Goal: Communication & Community: Answer question/provide support

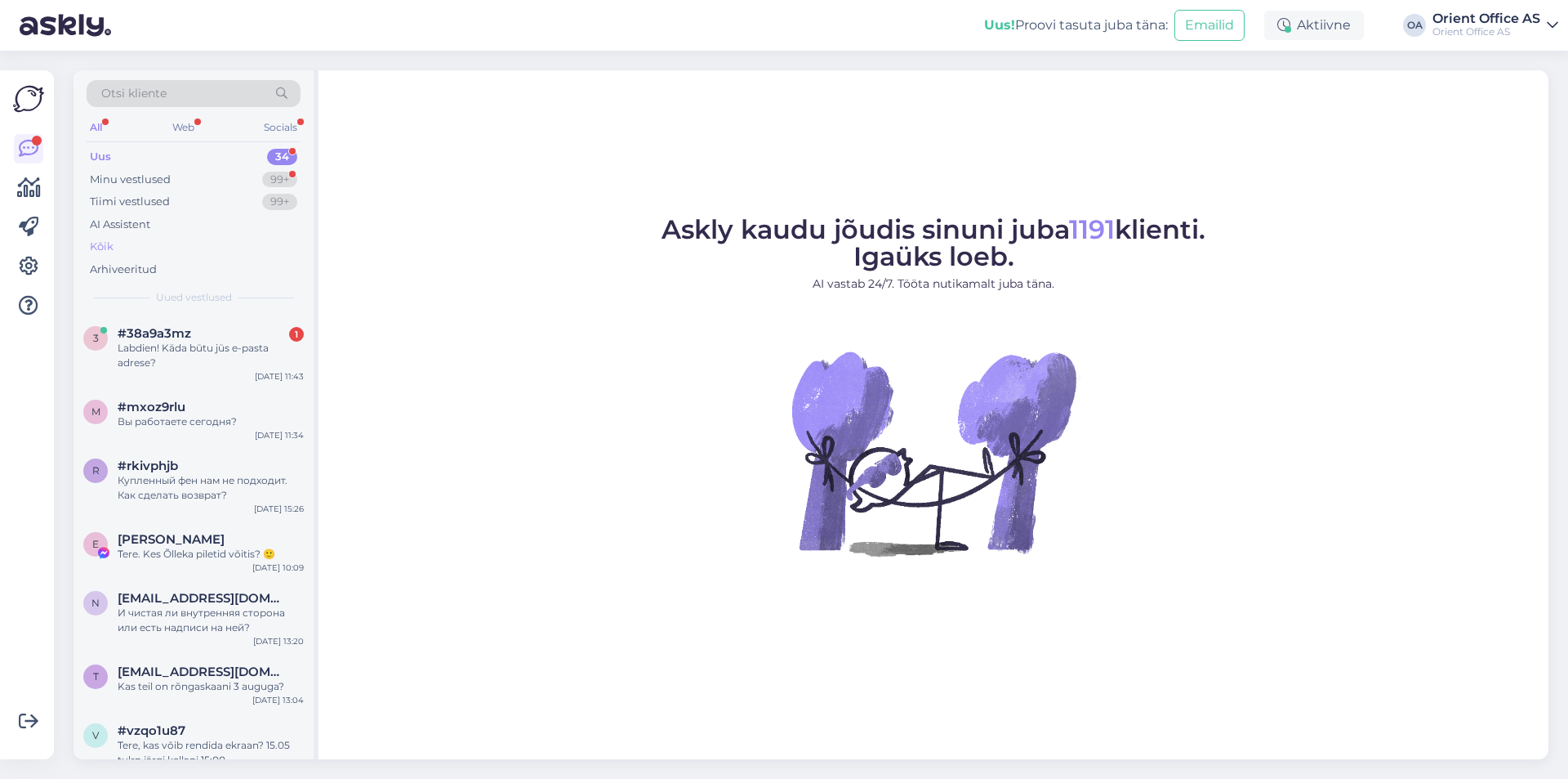
click at [149, 233] on div "AI Assistent" at bounding box center [193, 224] width 214 height 23
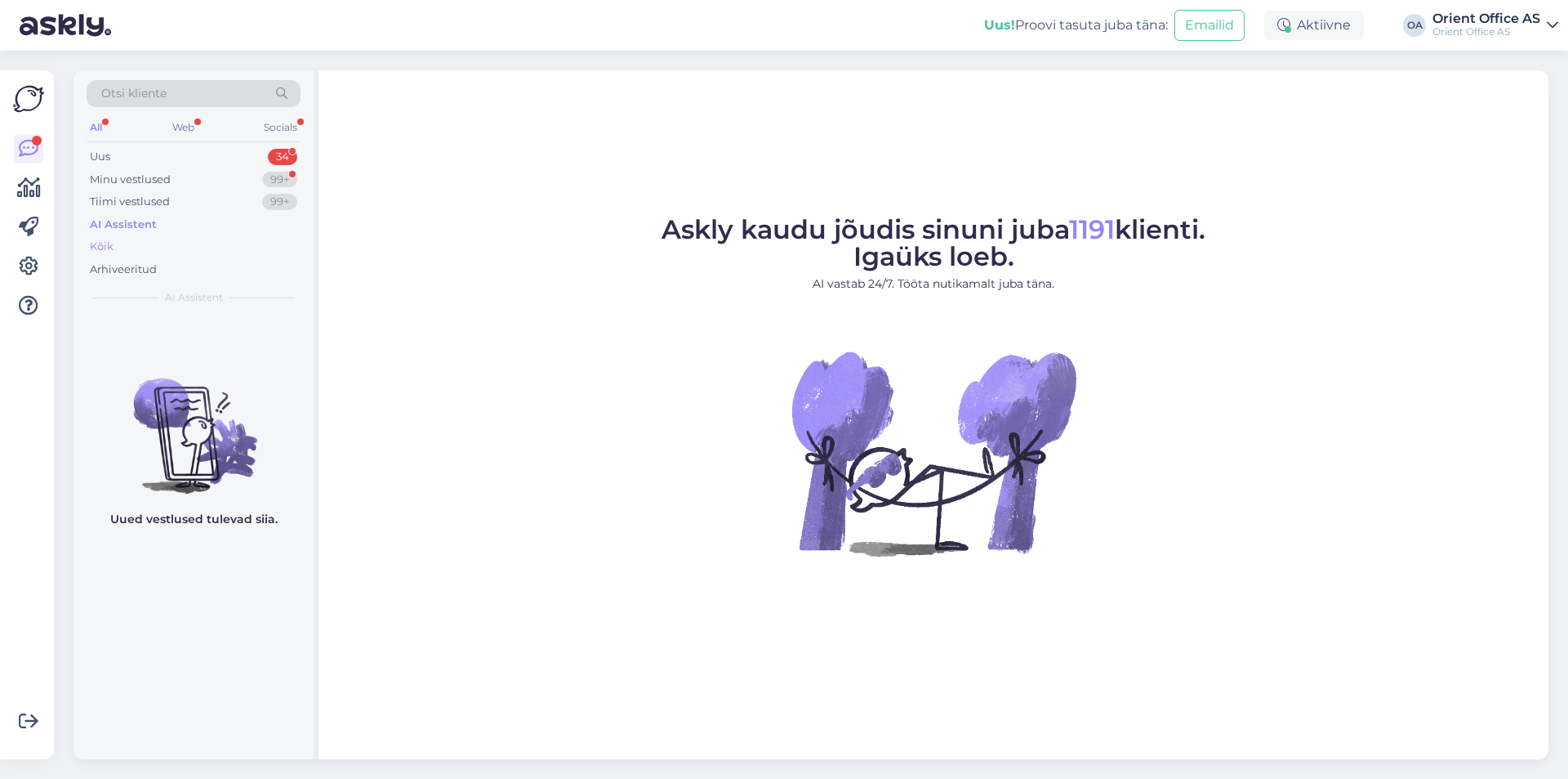
click at [146, 242] on div "Kõik" at bounding box center [193, 246] width 214 height 23
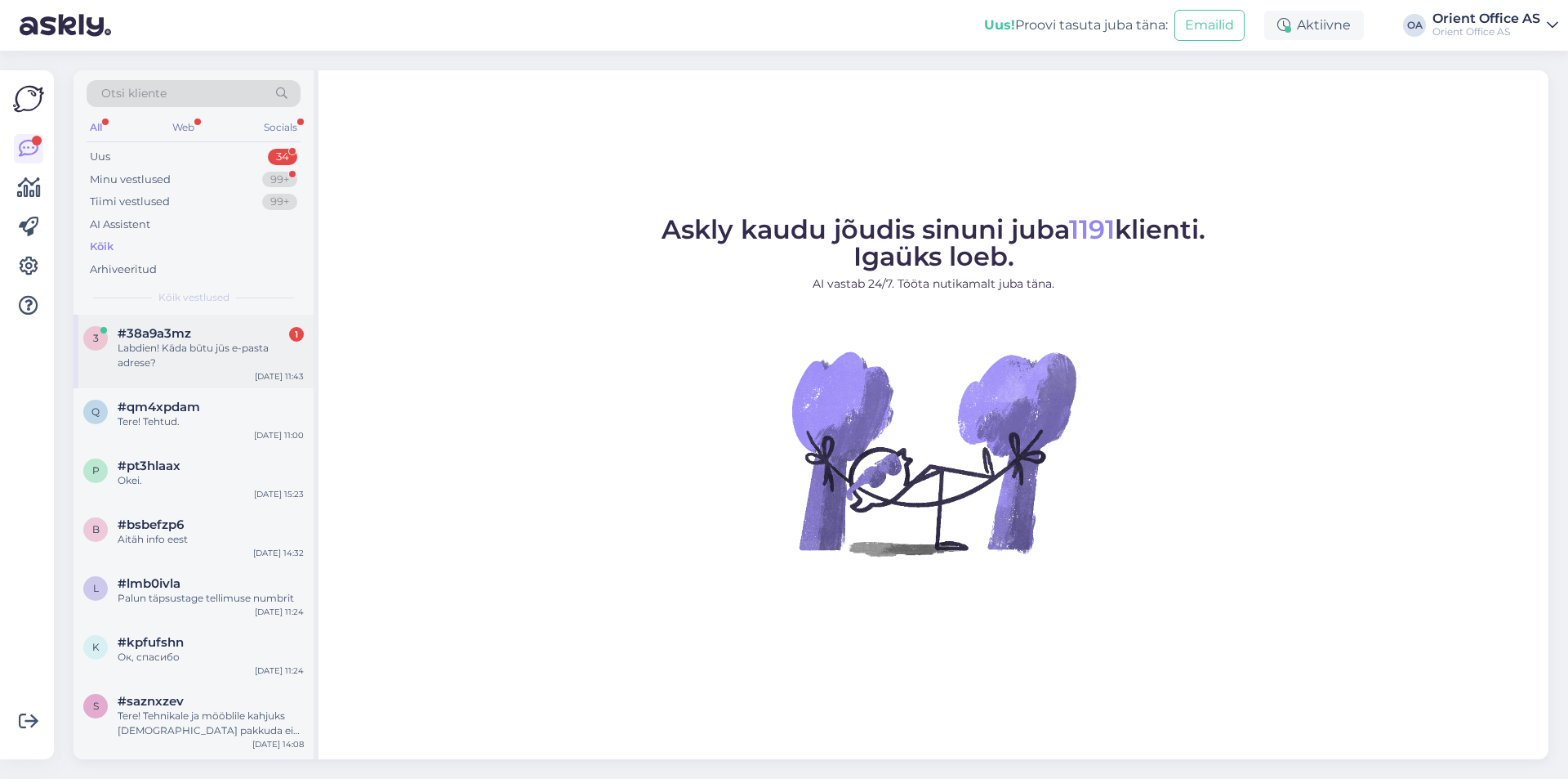
drag, startPoint x: 174, startPoint y: 337, endPoint x: 246, endPoint y: 372, distance: 80.1
click at [174, 335] on span "#38a9a3mz" at bounding box center [154, 333] width 74 height 15
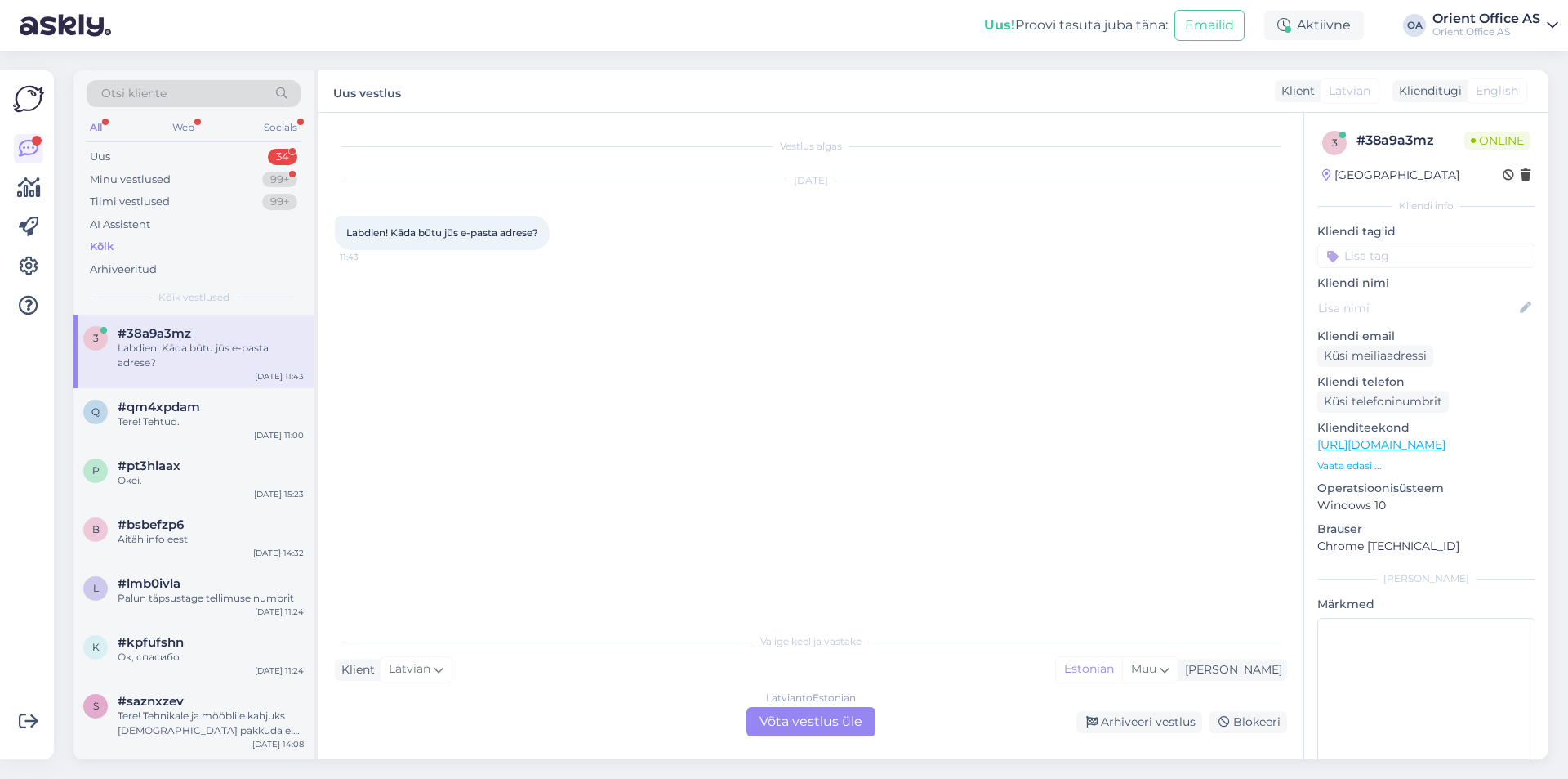
click at [861, 735] on div "Latvian to Estonian Võta vestlus üle" at bounding box center [810, 721] width 129 height 29
click at [822, 735] on div "Latvian to Estonian Võta vestlus üle" at bounding box center [810, 721] width 129 height 29
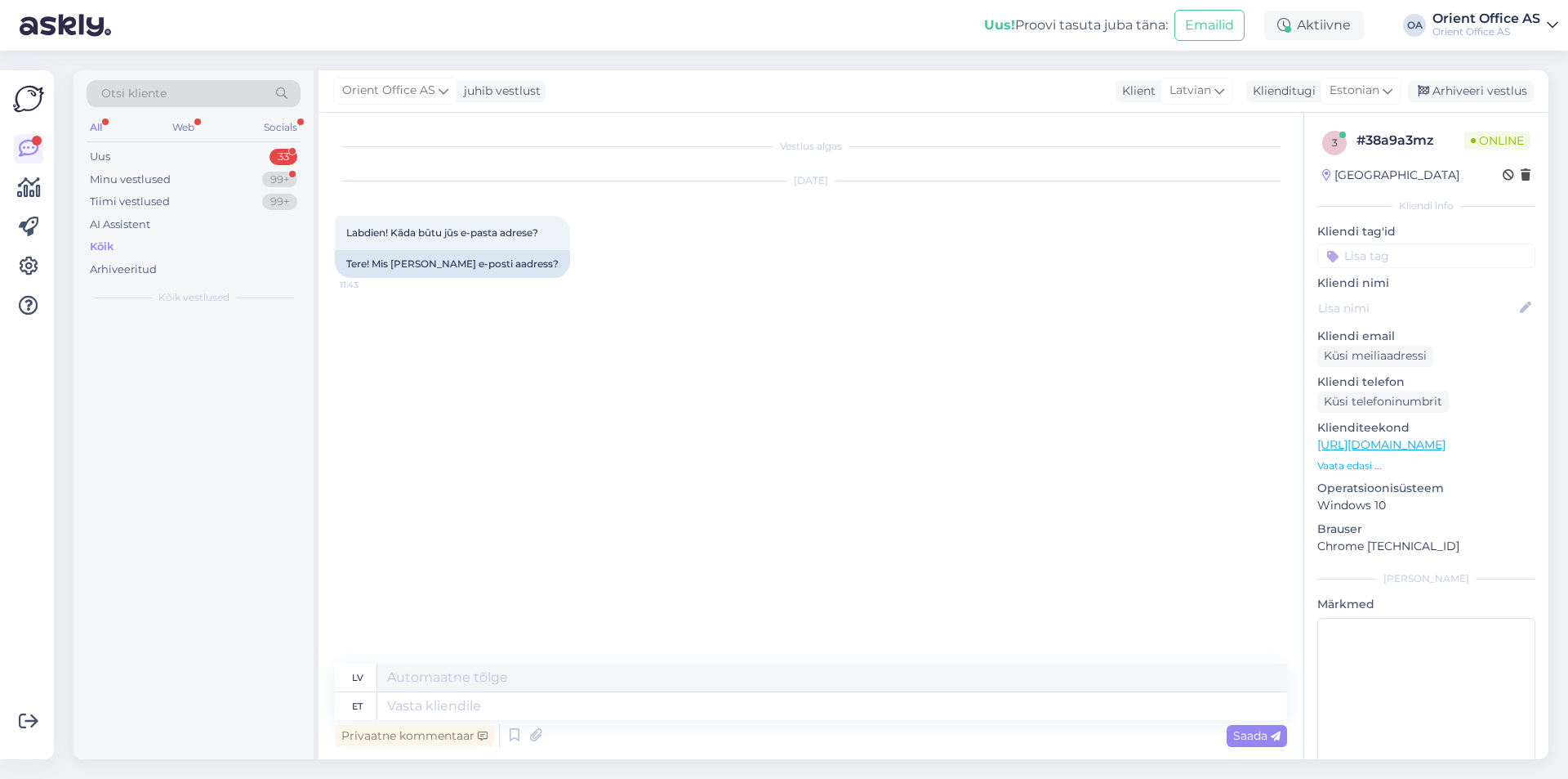
click at [827, 725] on div "Privaatne kommentaar Saada" at bounding box center [810, 735] width 952 height 31
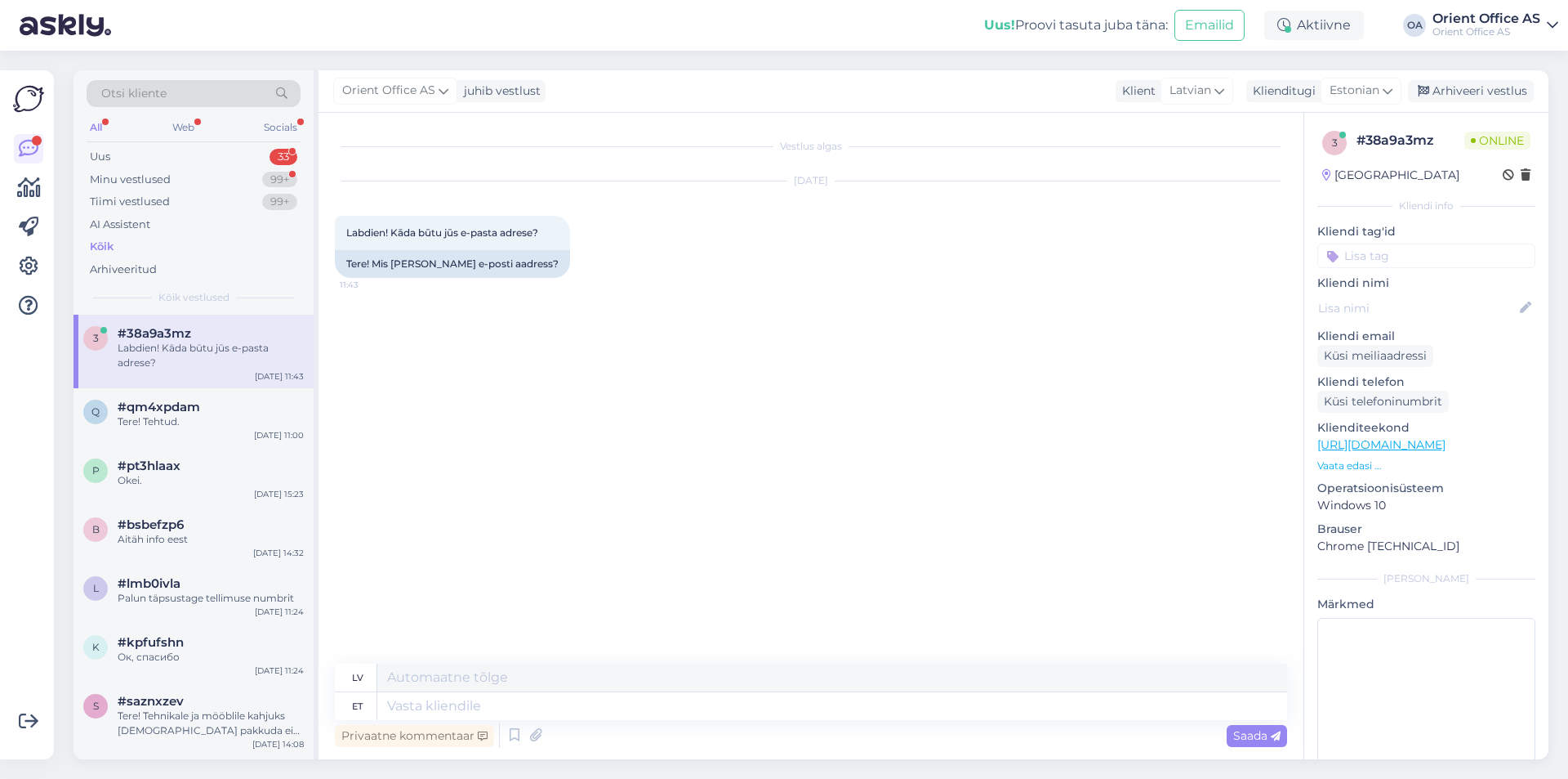
click at [824, 725] on div "Privaatne kommentaar Saada" at bounding box center [810, 735] width 952 height 31
click at [819, 720] on div "Privaatne kommentaar Saada" at bounding box center [810, 735] width 952 height 31
click at [818, 712] on textarea at bounding box center [832, 705] width 909 height 28
click at [817, 711] on textarea at bounding box center [832, 705] width 909 height 28
click at [816, 710] on textarea at bounding box center [832, 705] width 909 height 28
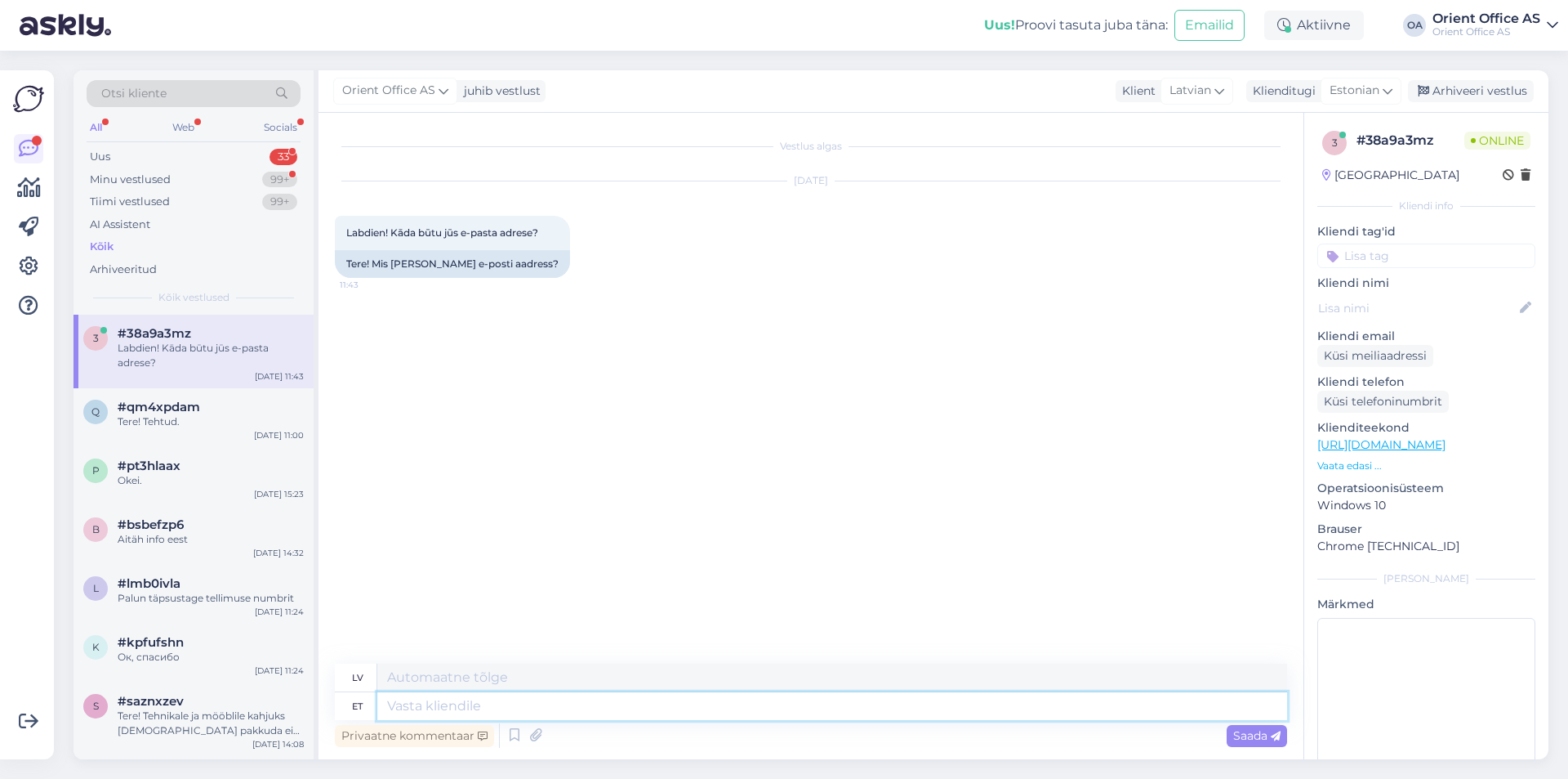
click at [816, 709] on textarea at bounding box center [832, 705] width 909 height 28
type textarea "Tere!"
type textarea "Sveiki!"
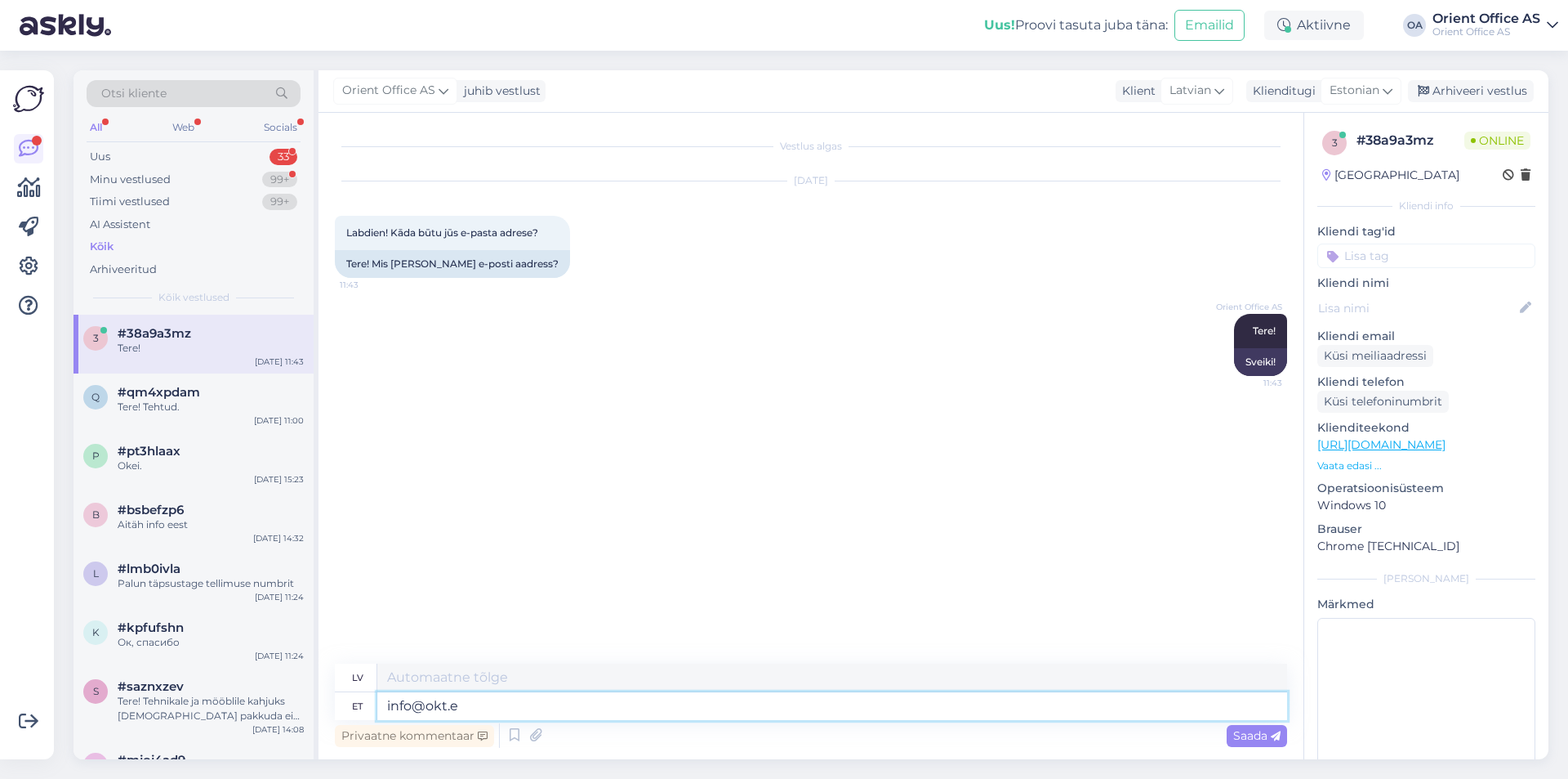
type textarea "[EMAIL_ADDRESS][DOMAIN_NAME]"
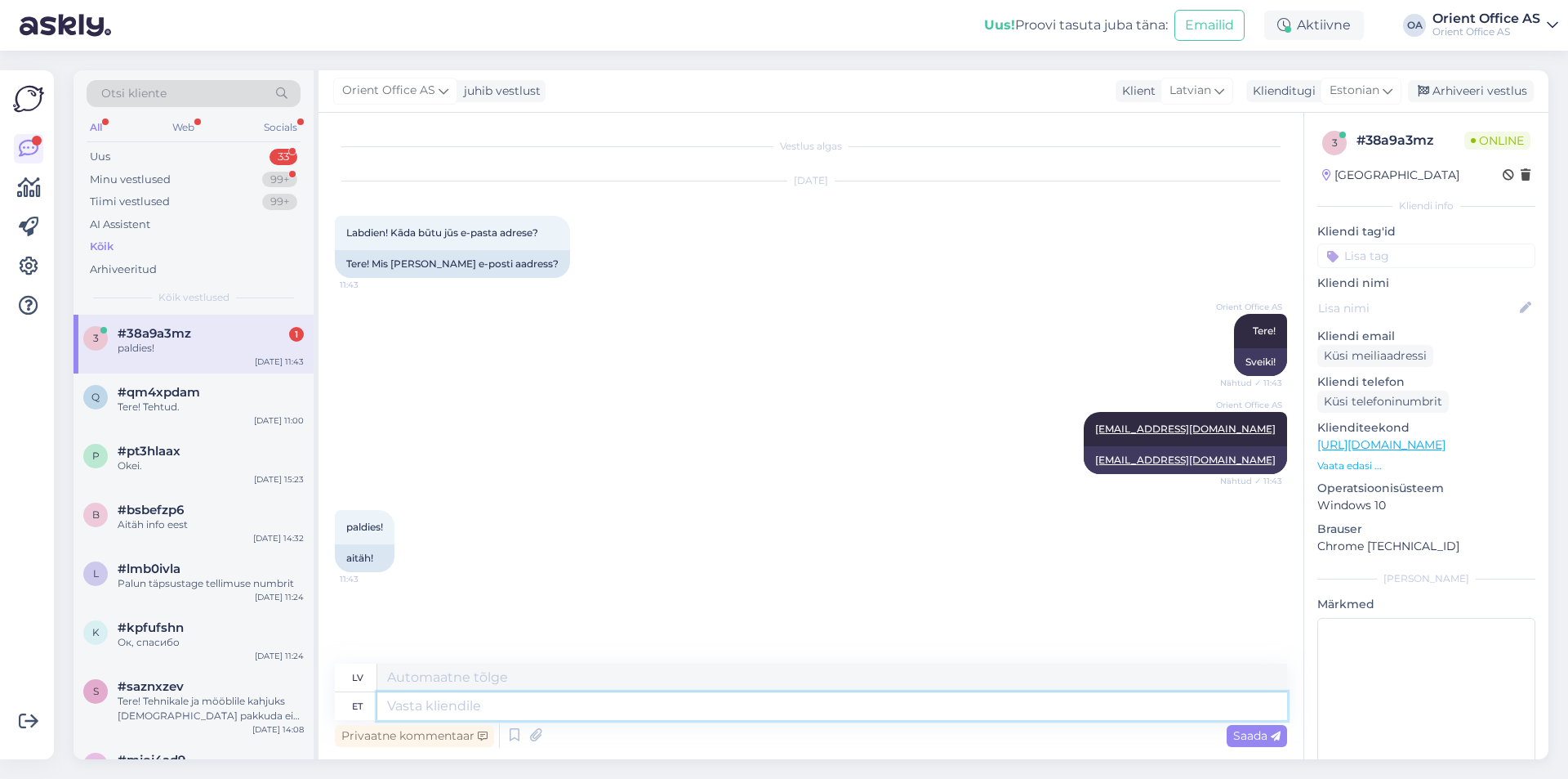
click at [545, 708] on textarea at bounding box center [832, 705] width 909 height 28
type textarea "Aitäh!"
type textarea "Paldies!"
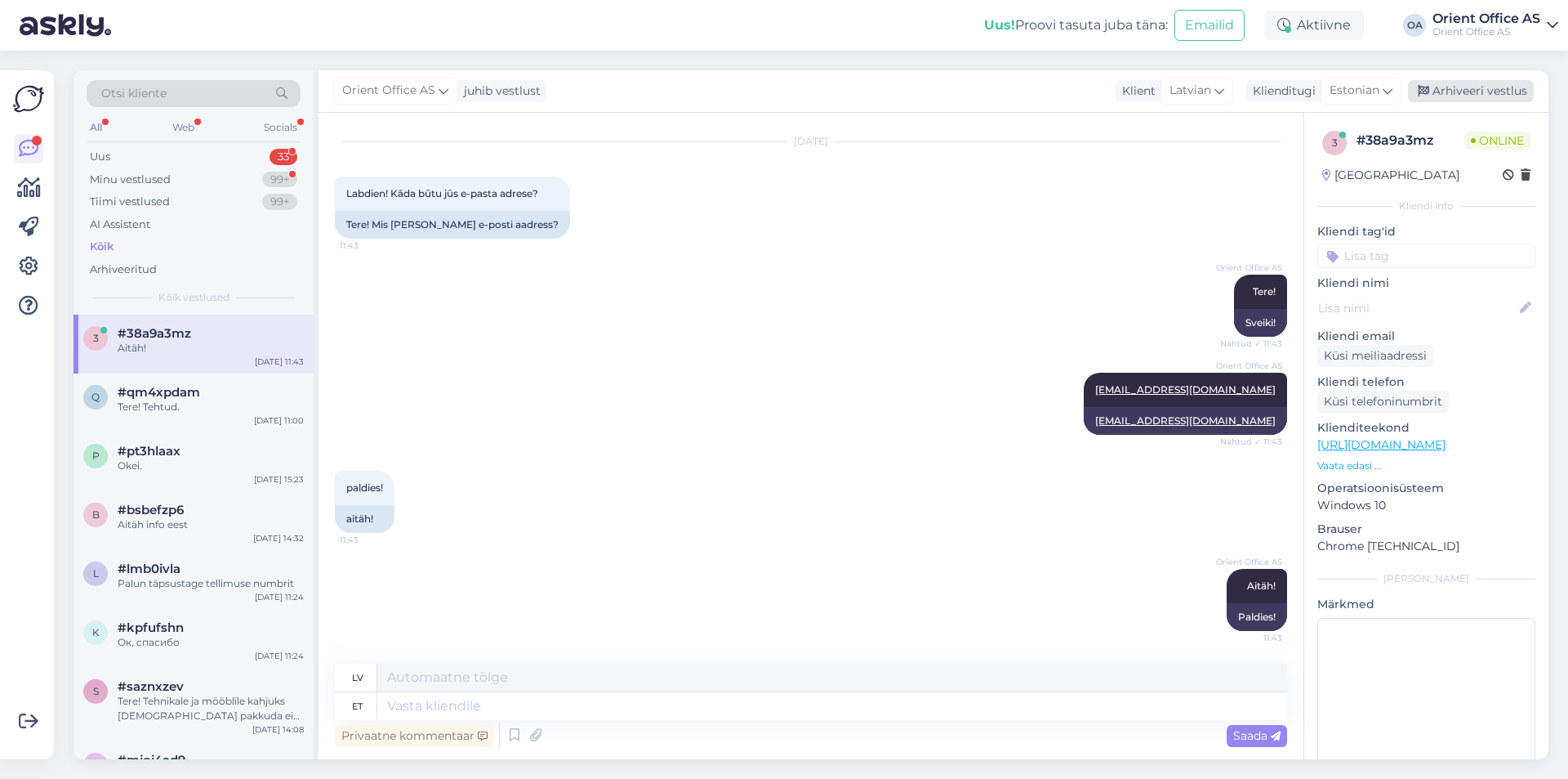
click at [1456, 96] on div "Arhiveeri vestlus" at bounding box center [1470, 91] width 126 height 22
